Goal: Browse casually

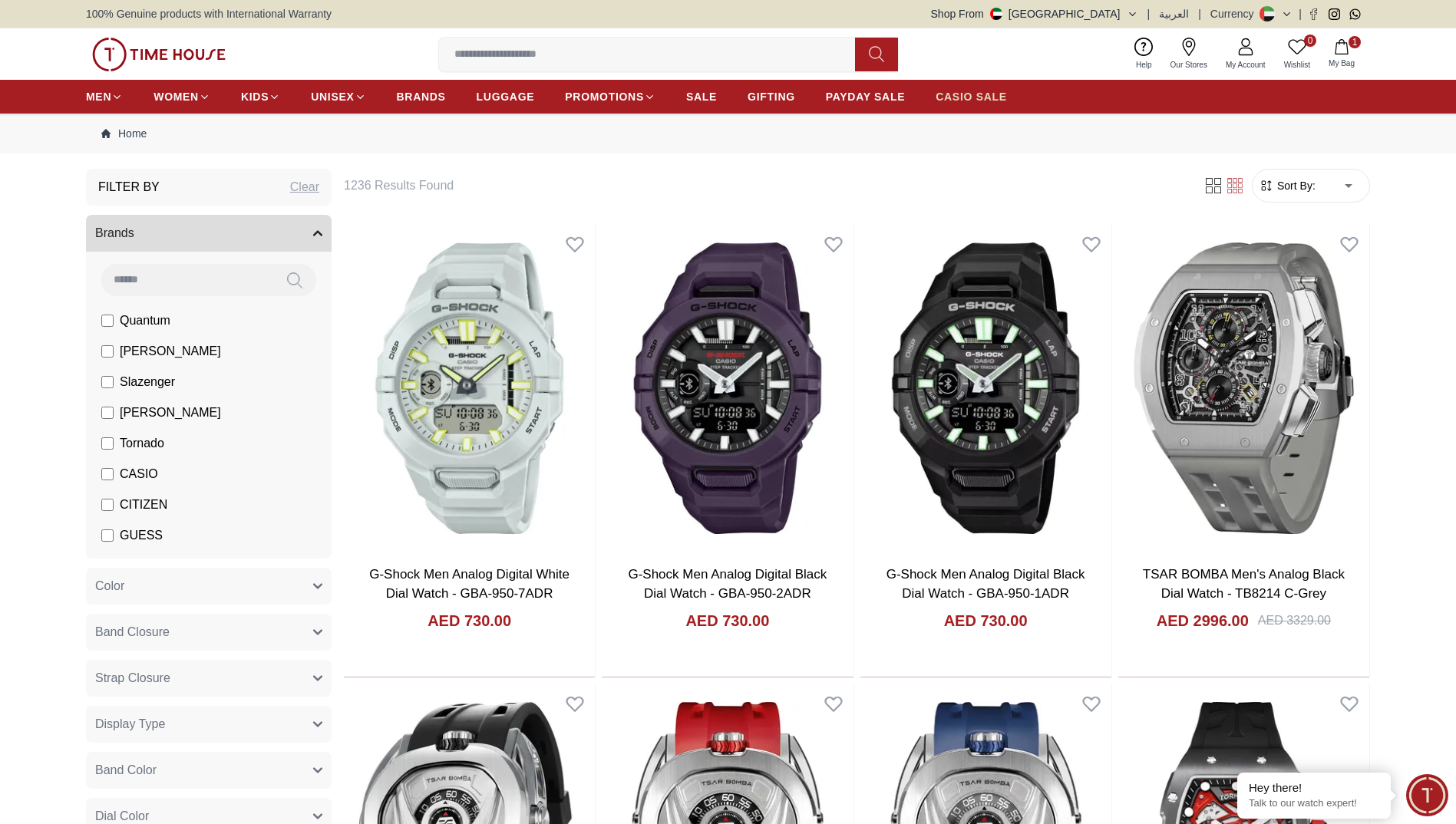
click at [959, 101] on span "CASIO SALE" at bounding box center [970, 97] width 71 height 16
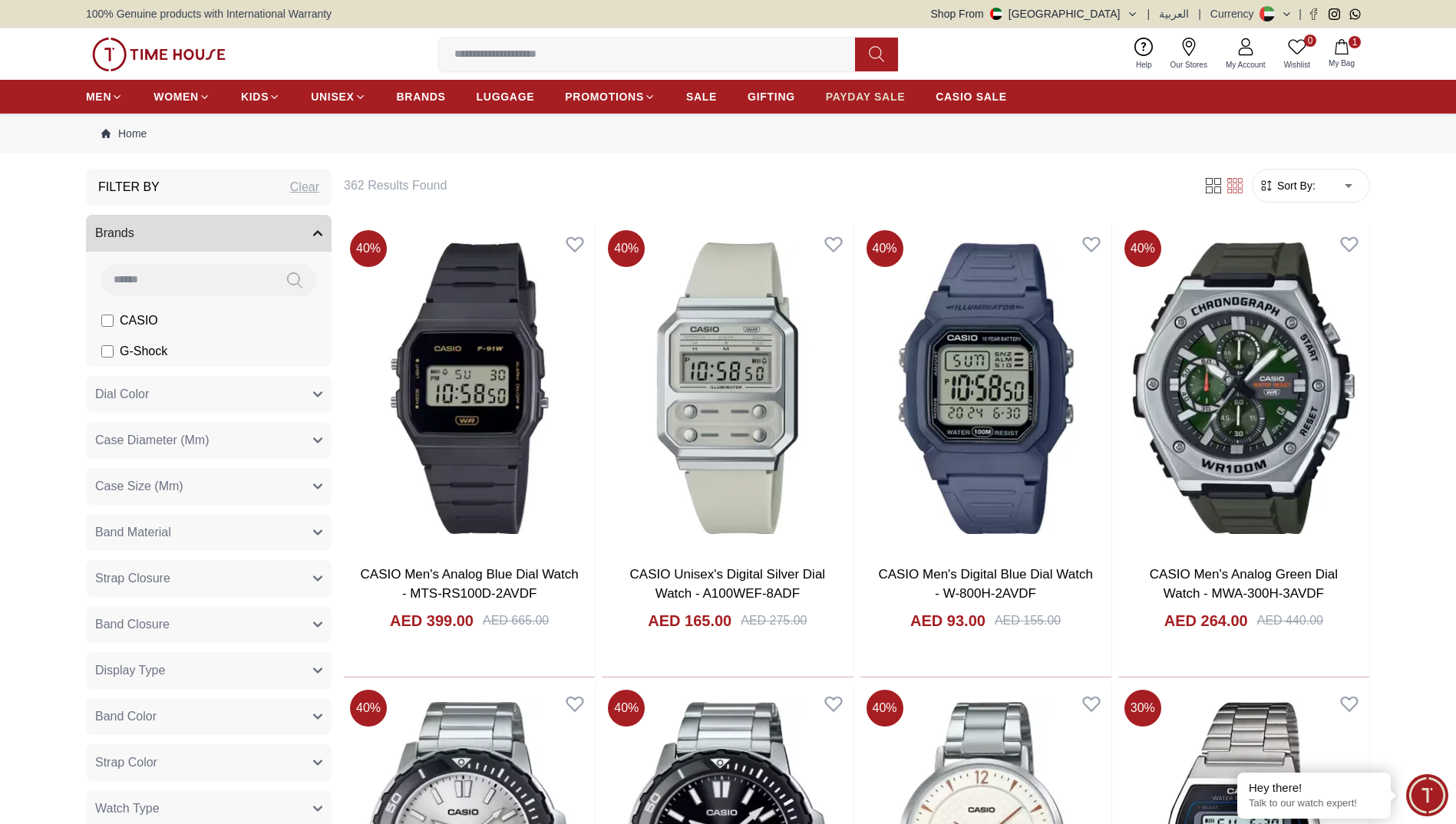
click at [849, 93] on span "PAYDAY SALE" at bounding box center [865, 97] width 79 height 16
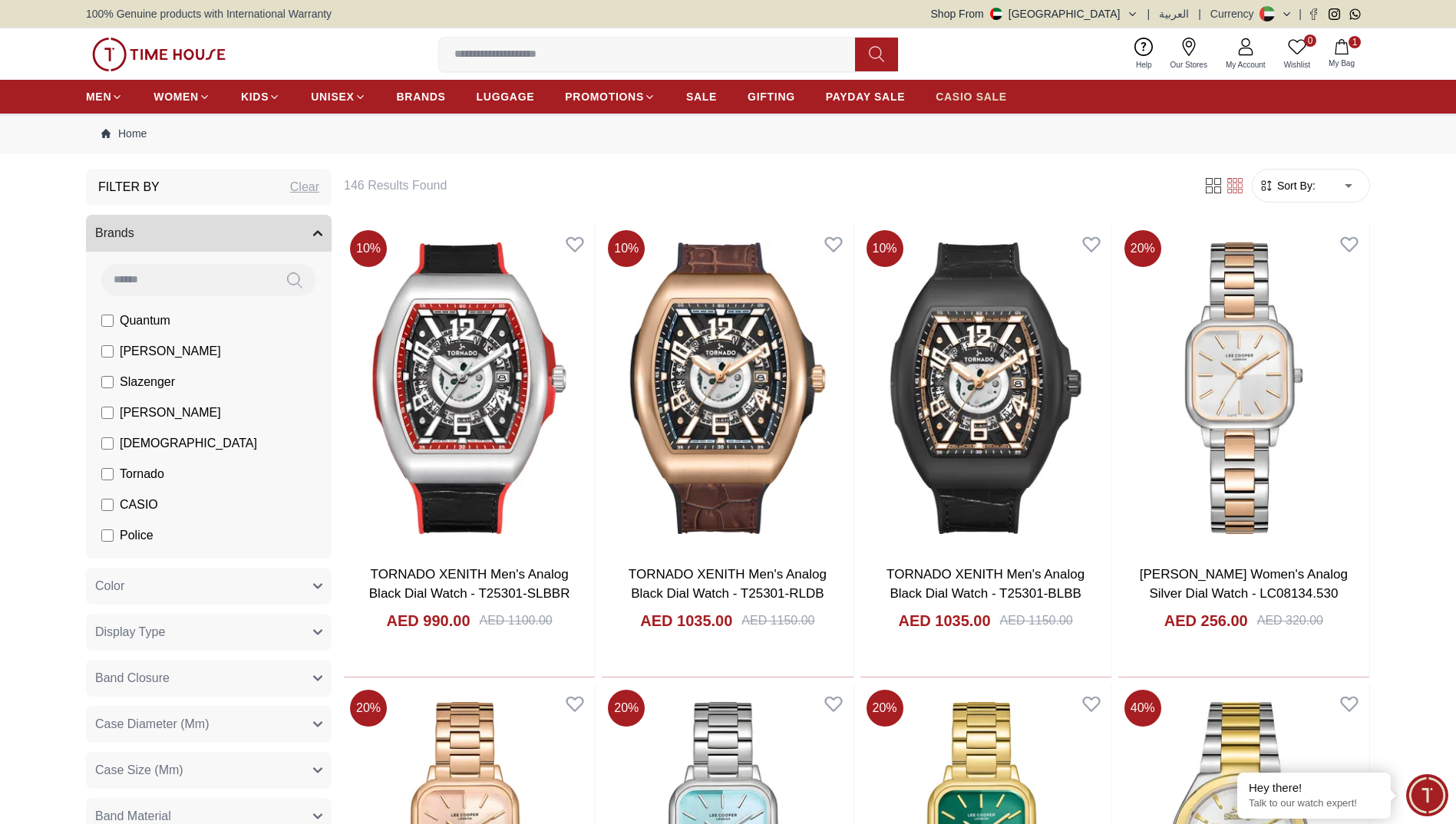
click at [967, 103] on span "CASIO SALE" at bounding box center [970, 97] width 71 height 16
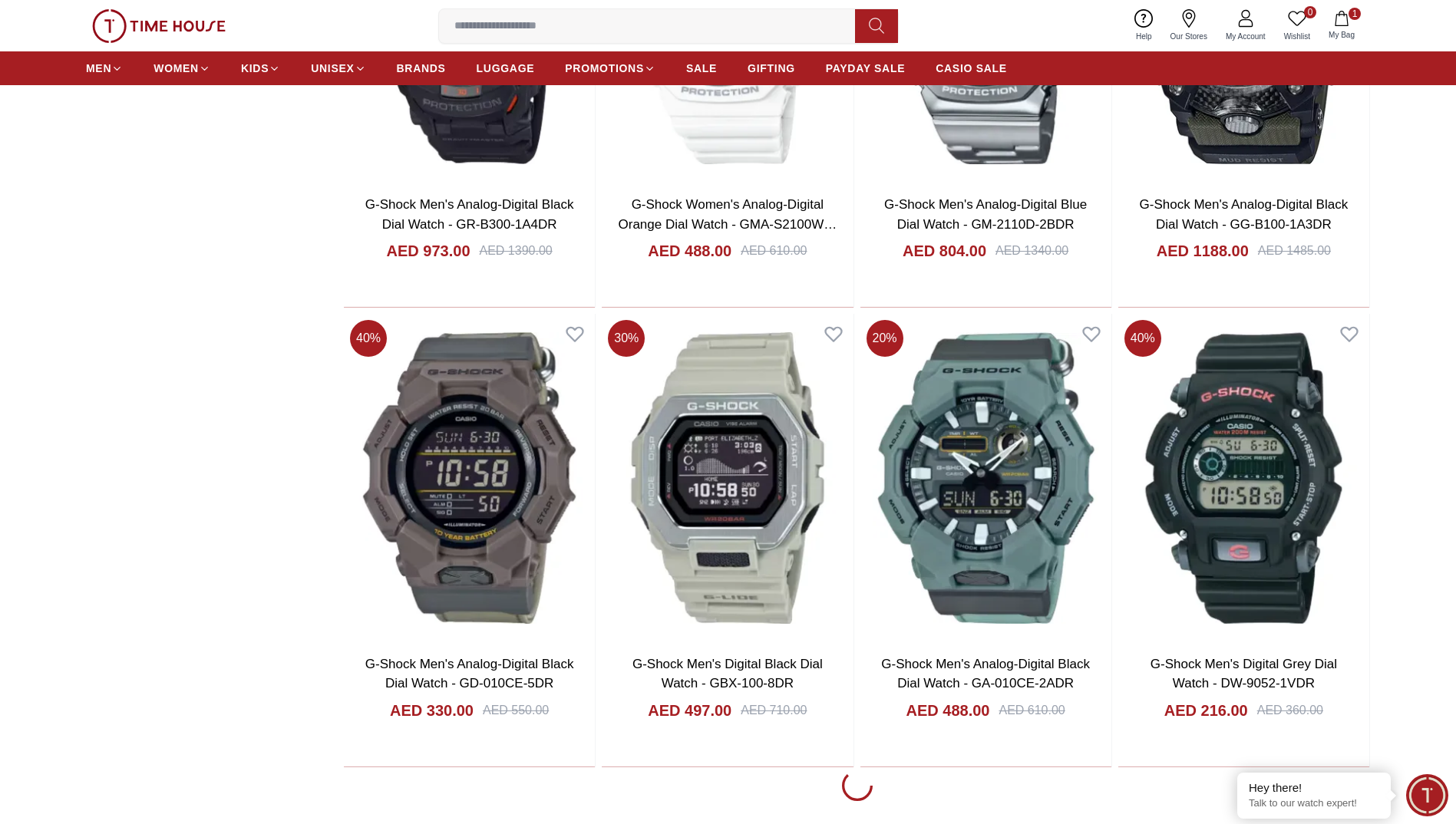
scroll to position [2317, 0]
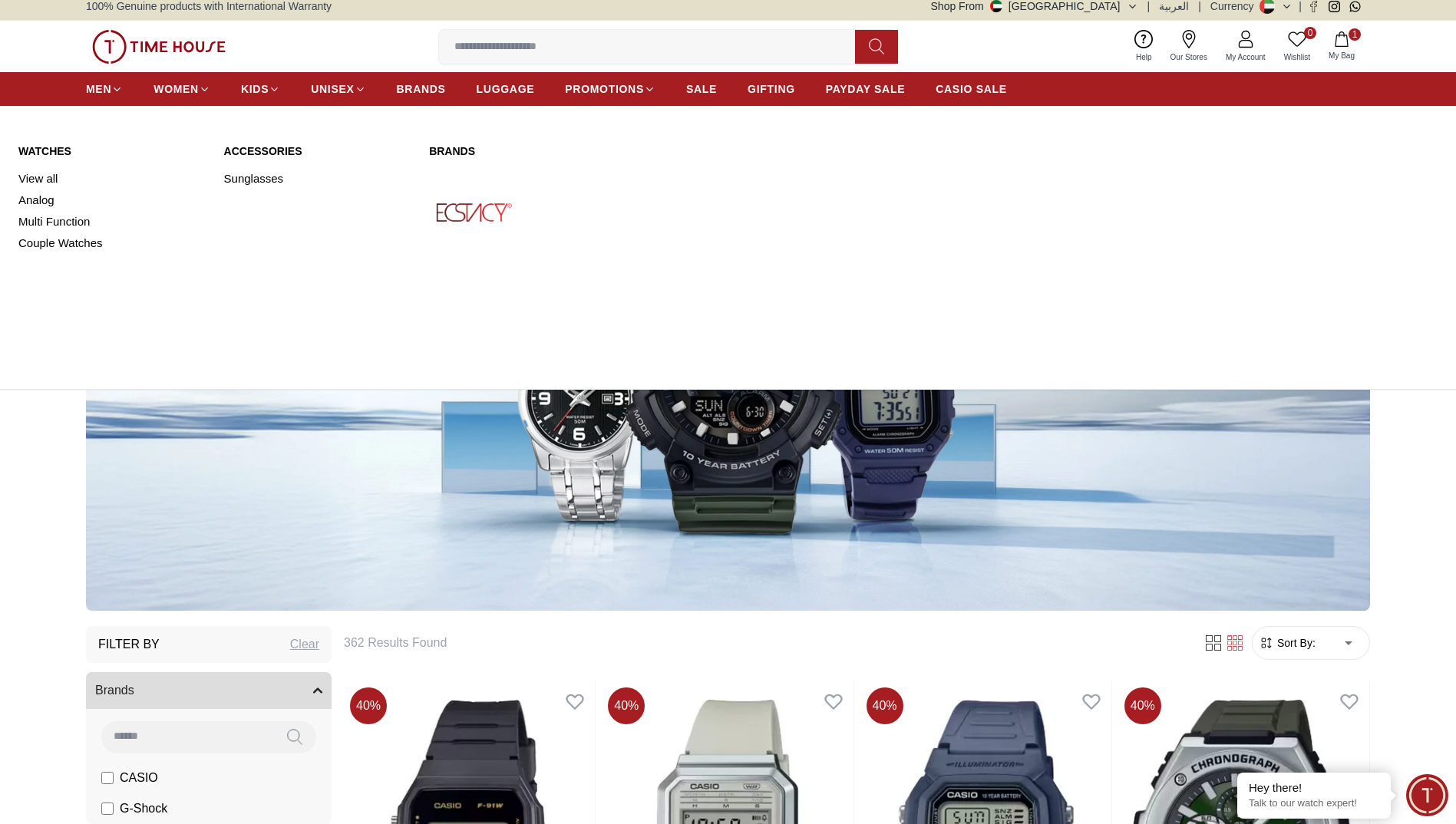
scroll to position [6, 0]
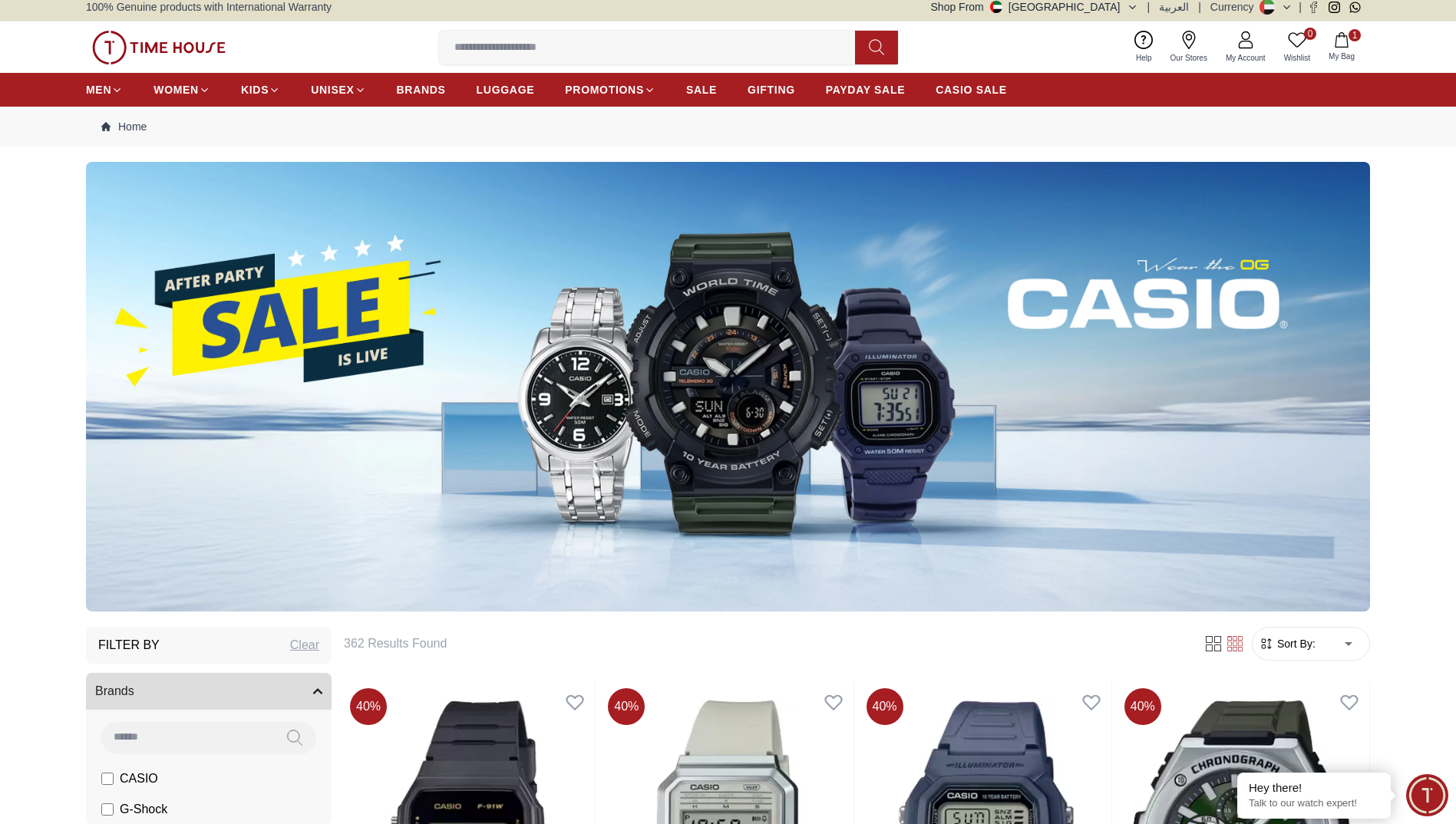
click at [172, 47] on img at bounding box center [159, 47] width 134 height 34
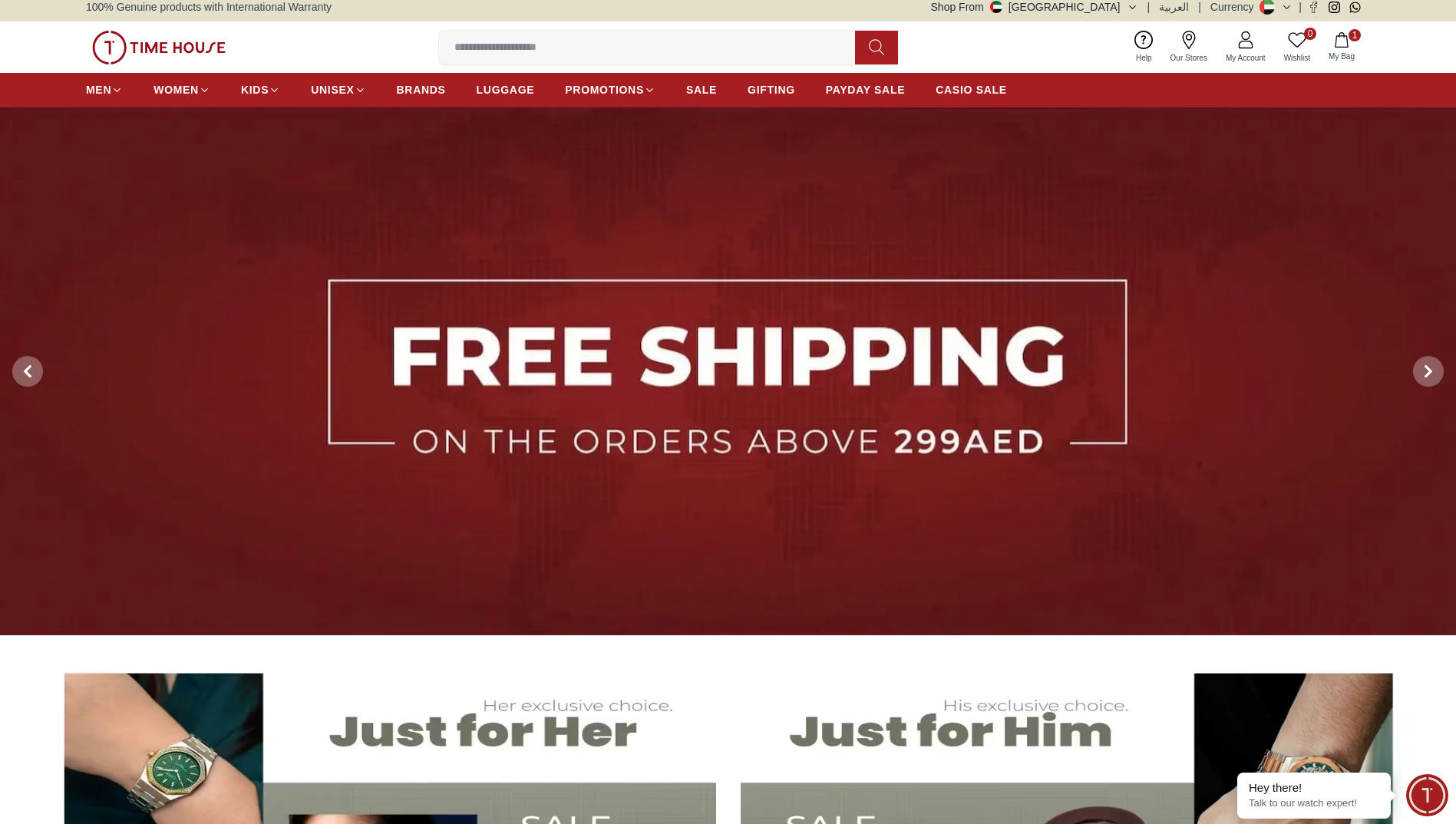
click at [152, 53] on img at bounding box center [159, 47] width 134 height 34
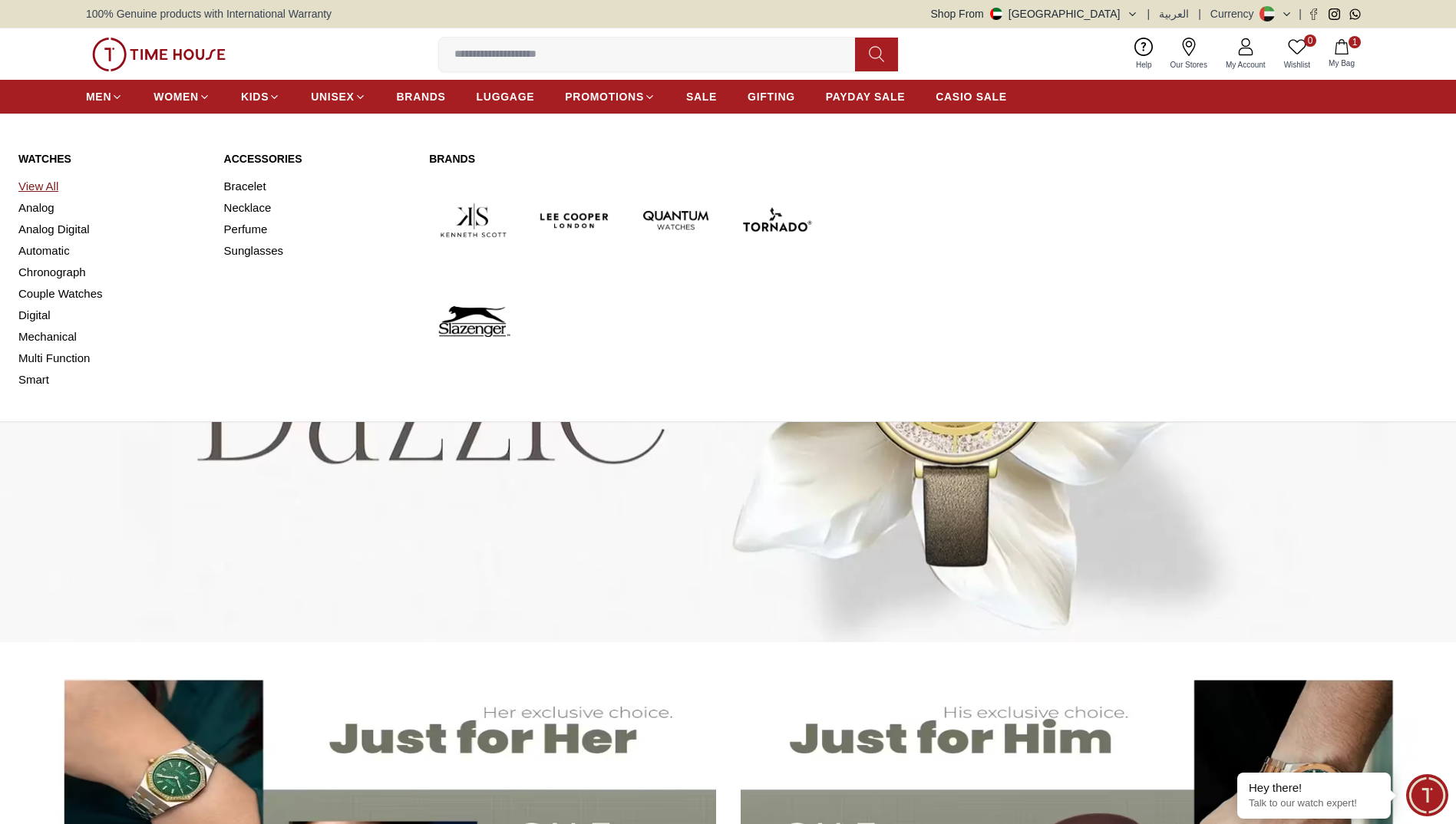
click at [33, 183] on link "View All" at bounding box center [112, 186] width 187 height 21
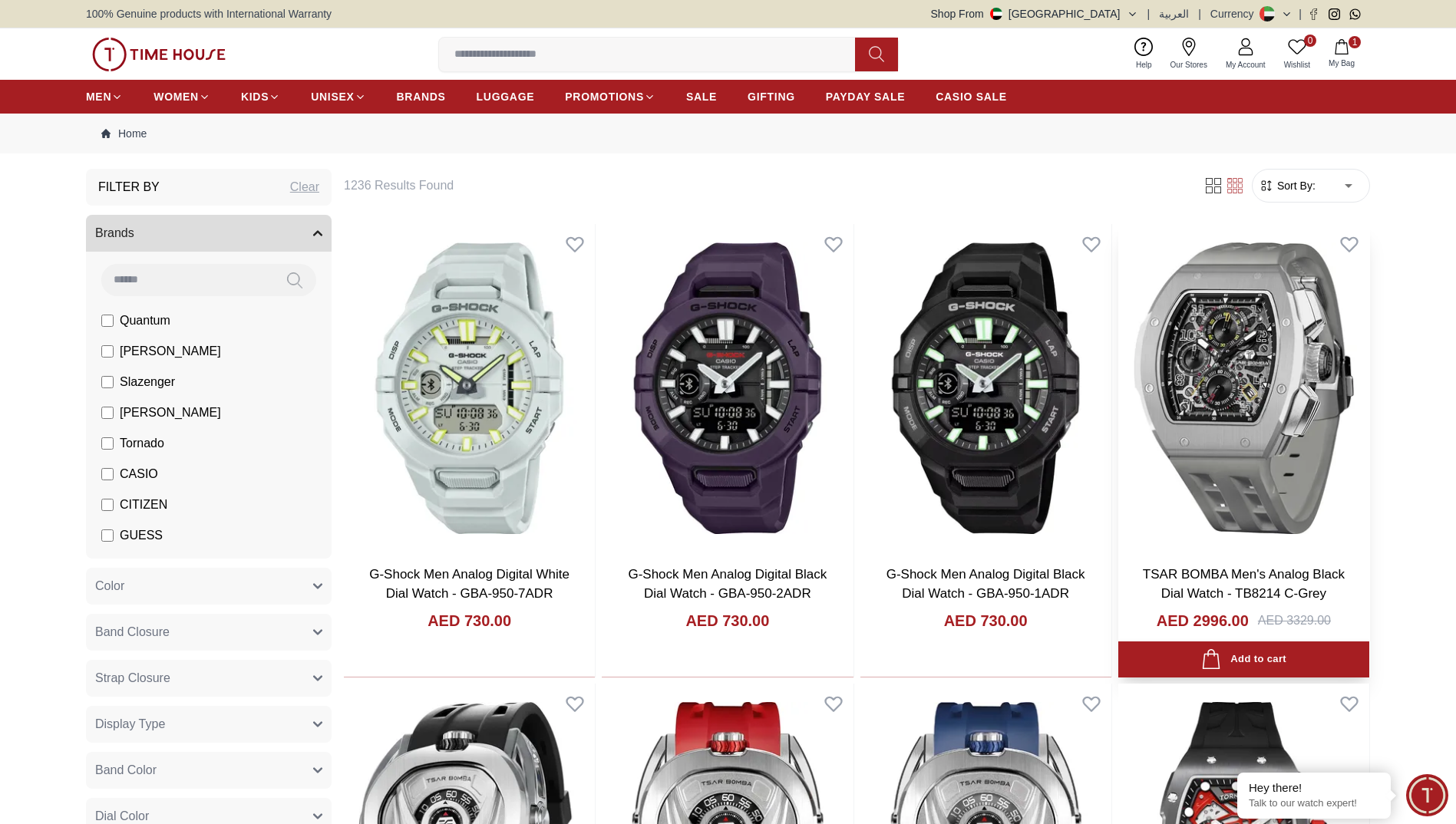
drag, startPoint x: 1235, startPoint y: 413, endPoint x: 1211, endPoint y: 514, distance: 103.8
click at [1211, 514] on img at bounding box center [1244, 388] width 251 height 328
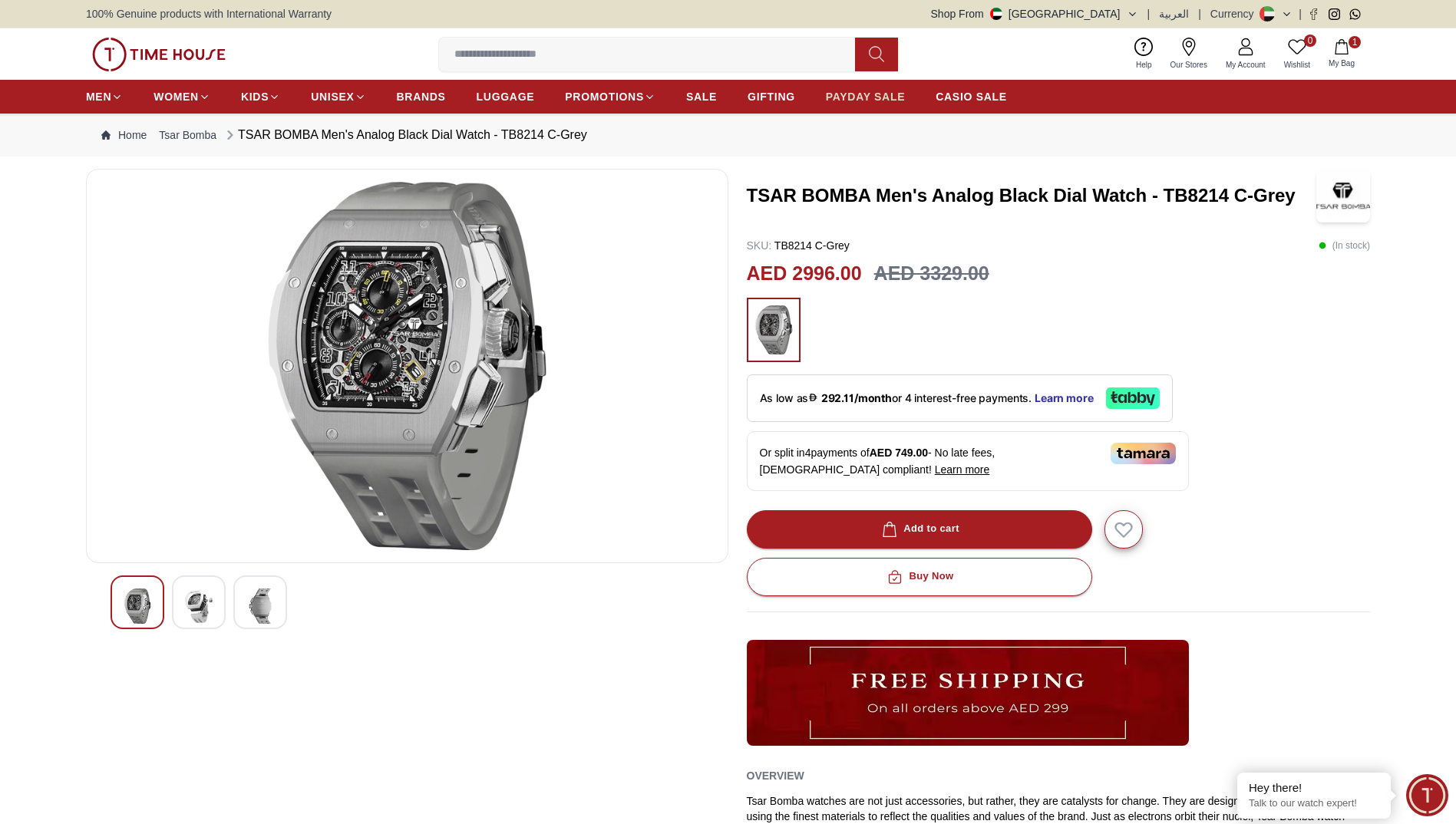
click at [865, 89] on span "PAYDAY SALE" at bounding box center [865, 97] width 79 height 16
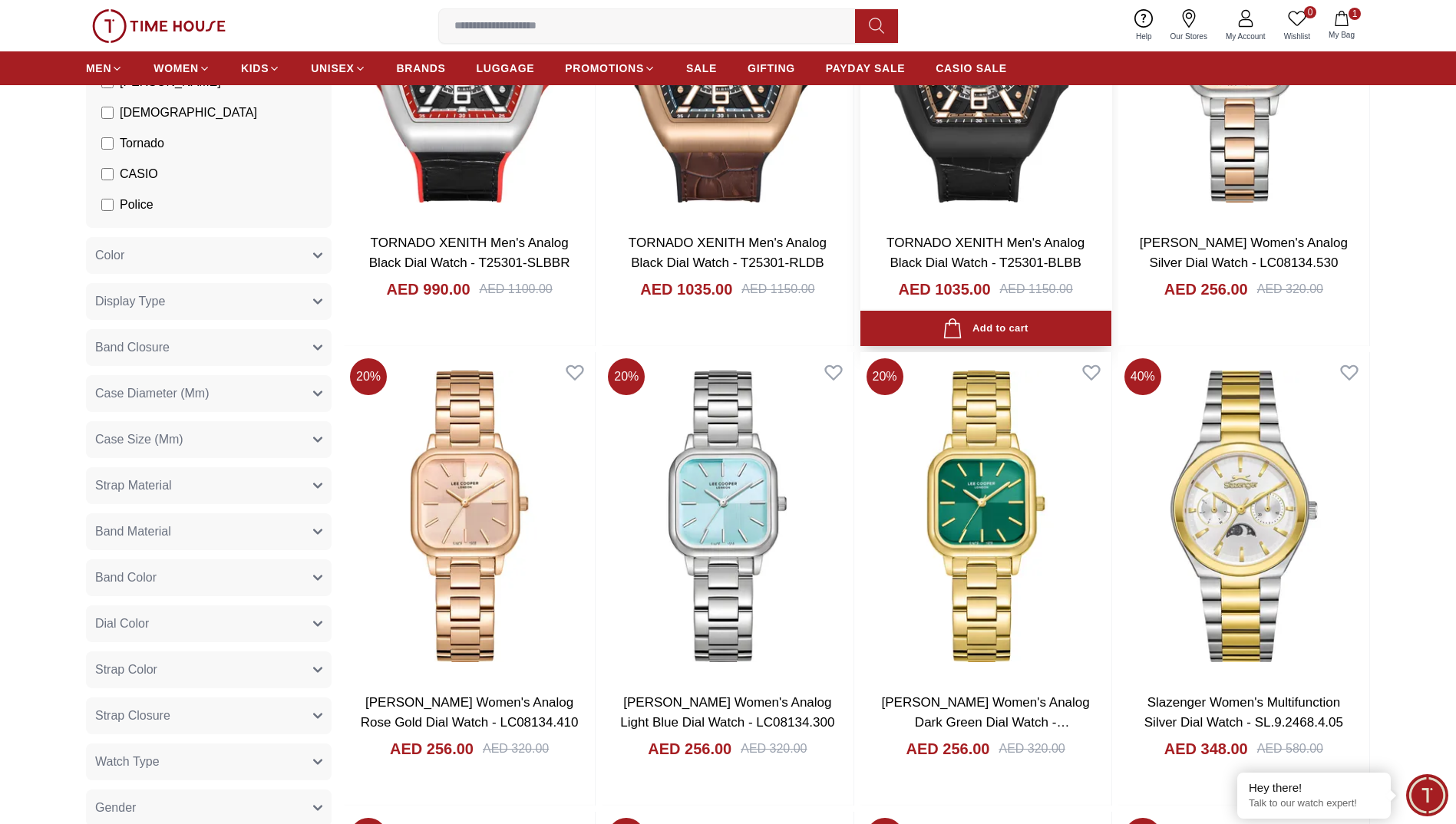
scroll to position [921, 0]
